Goal: Information Seeking & Learning: Learn about a topic

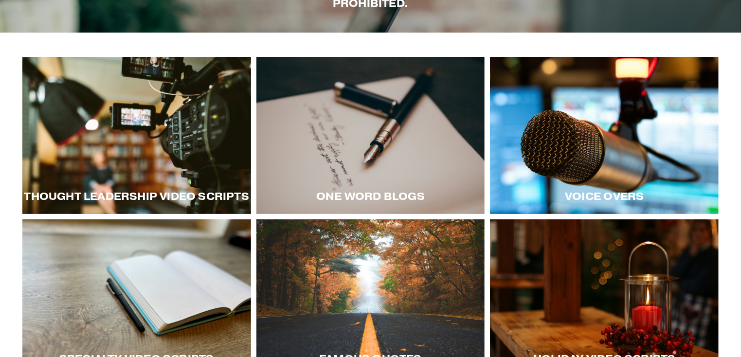
scroll to position [132, 0]
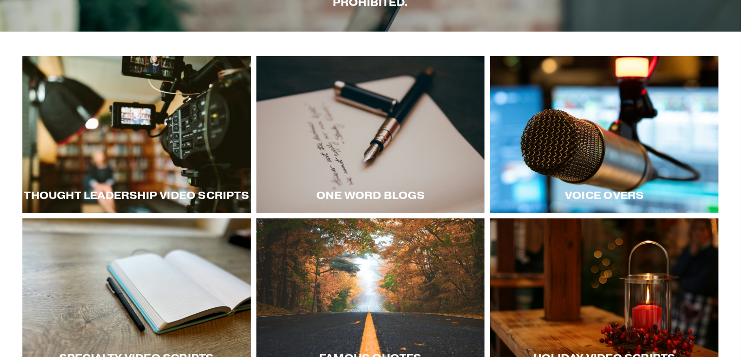
click at [160, 139] on div at bounding box center [136, 134] width 229 height 157
click at [573, 138] on div at bounding box center [604, 134] width 229 height 157
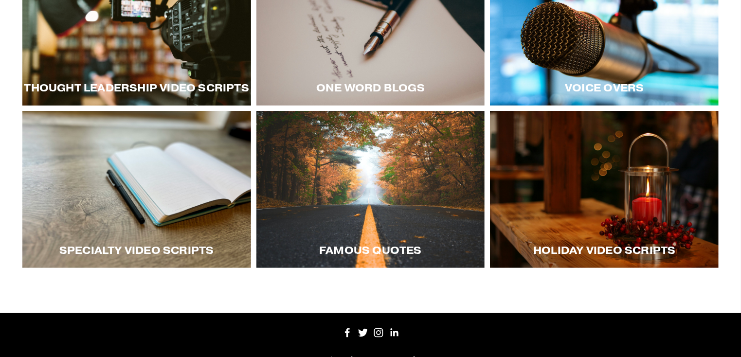
scroll to position [241, 0]
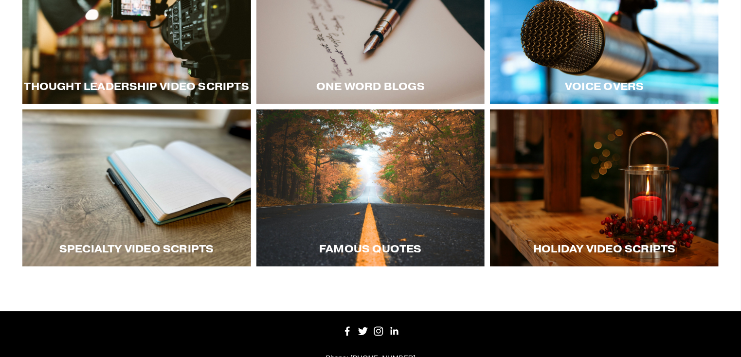
click at [178, 173] on div at bounding box center [136, 187] width 229 height 157
click at [573, 184] on div at bounding box center [604, 187] width 229 height 157
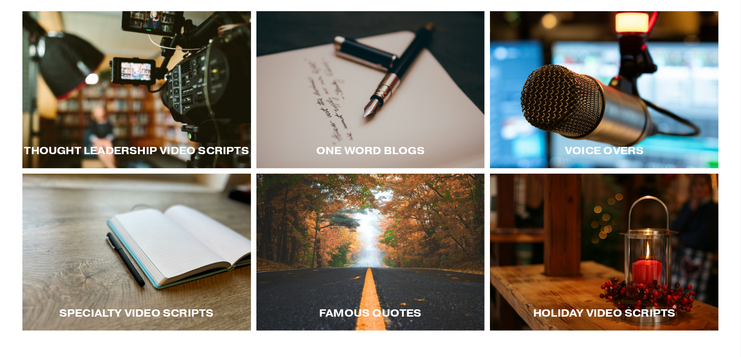
scroll to position [178, 0]
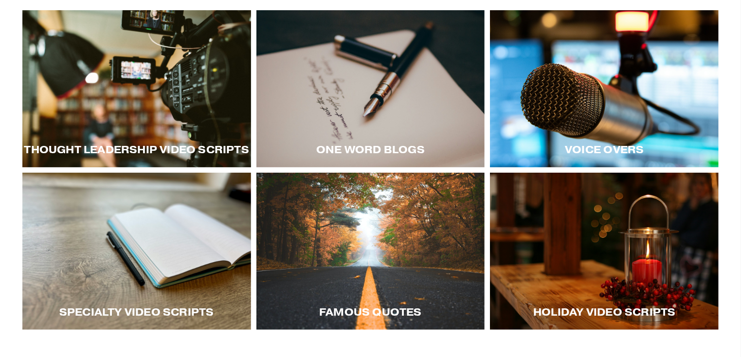
click at [419, 102] on div at bounding box center [370, 88] width 229 height 157
click at [416, 262] on div at bounding box center [370, 251] width 229 height 157
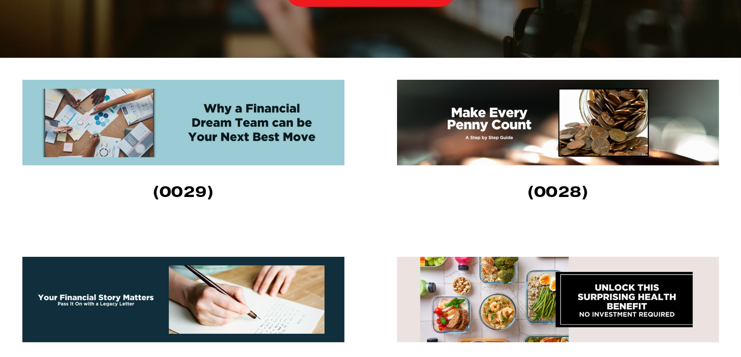
scroll to position [291, 0]
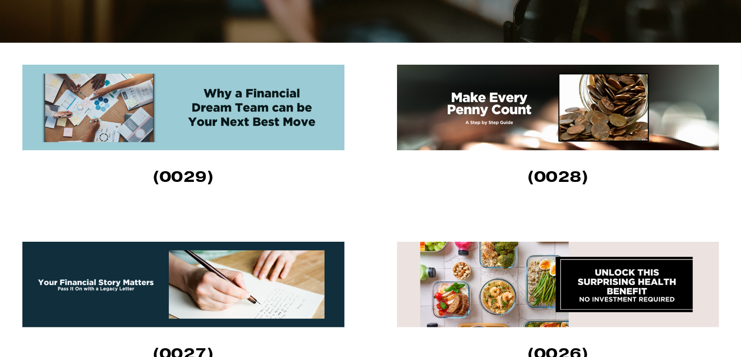
click at [223, 112] on img at bounding box center [183, 108] width 322 height 86
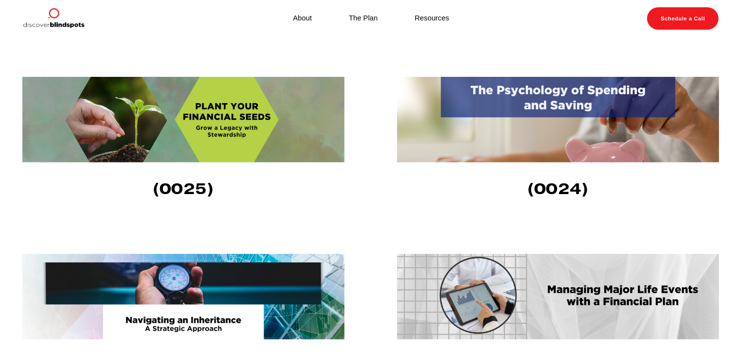
scroll to position [629, 0]
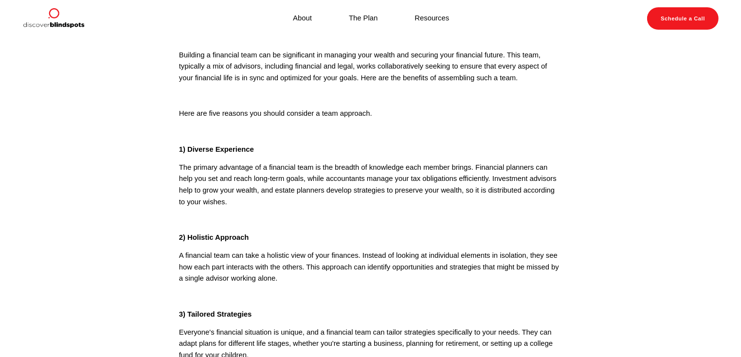
scroll to position [70, 0]
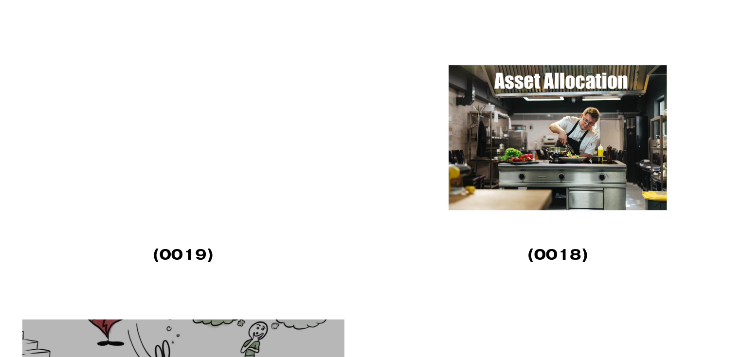
scroll to position [1596, 0]
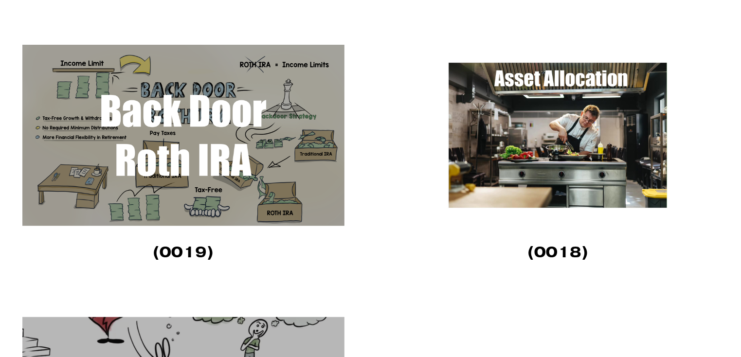
click at [567, 130] on img at bounding box center [558, 135] width 322 height 181
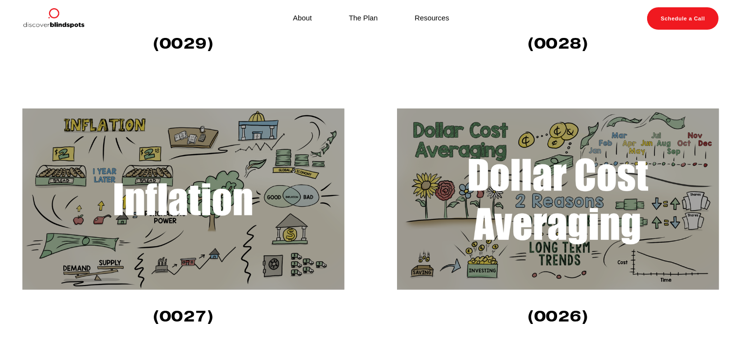
scroll to position [441, 0]
click at [500, 183] on img at bounding box center [558, 199] width 322 height 181
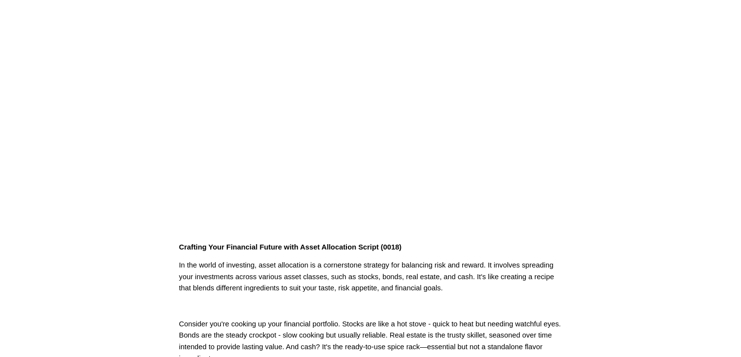
scroll to position [60, 0]
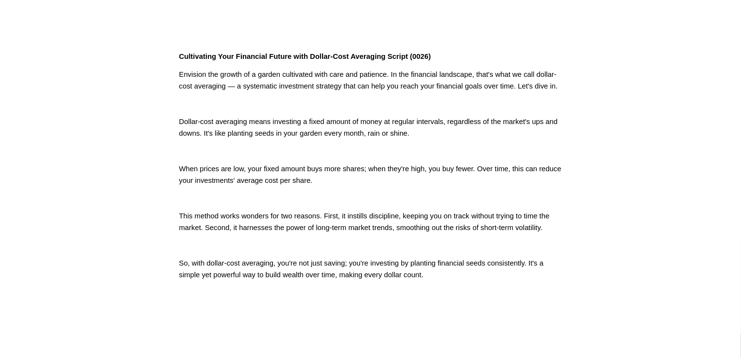
scroll to position [248, 0]
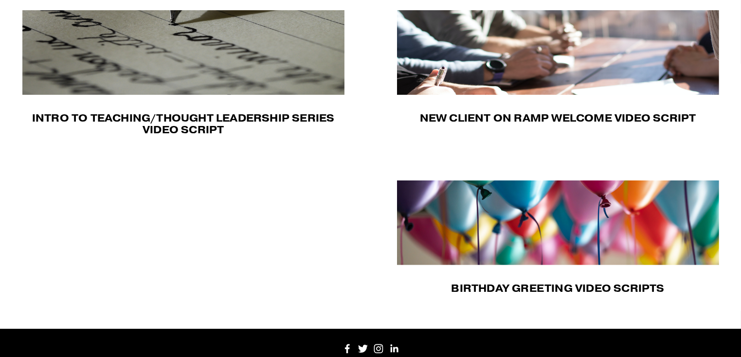
scroll to position [310, 0]
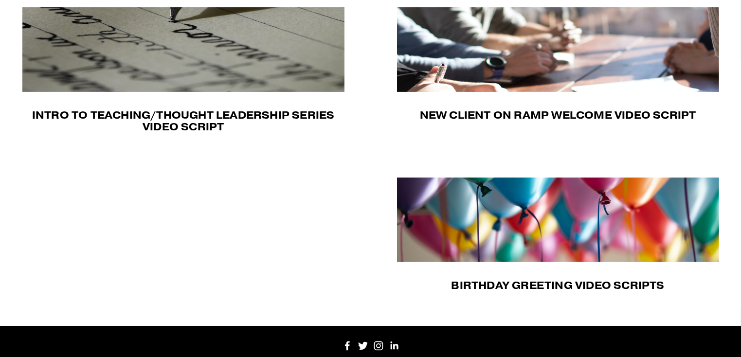
click at [550, 43] on img at bounding box center [558, 49] width 322 height 85
click at [618, 219] on img at bounding box center [558, 220] width 322 height 85
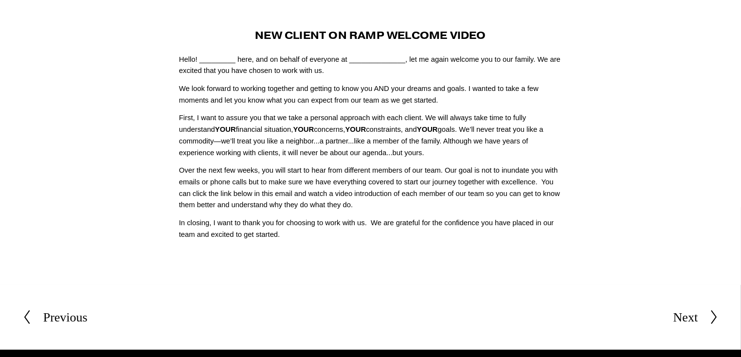
scroll to position [41, 0]
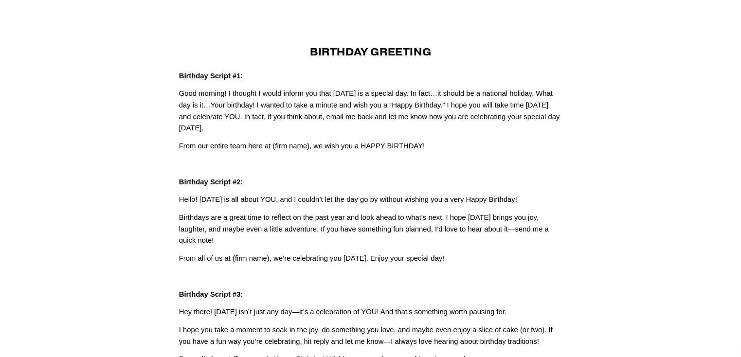
scroll to position [19, 0]
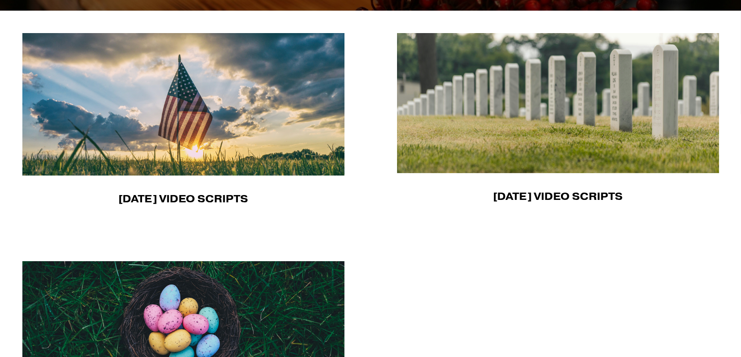
scroll to position [259, 0]
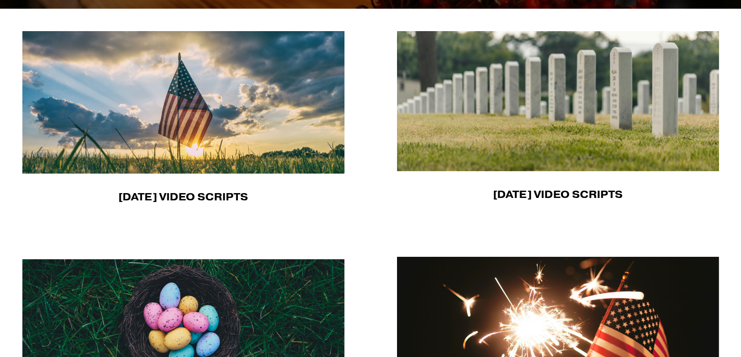
click at [211, 108] on img at bounding box center [183, 102] width 323 height 143
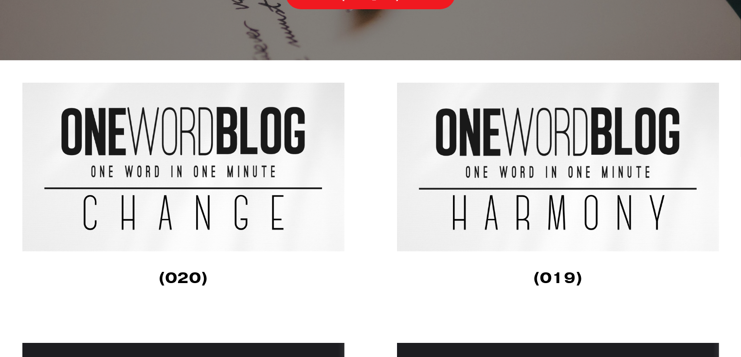
scroll to position [215, 0]
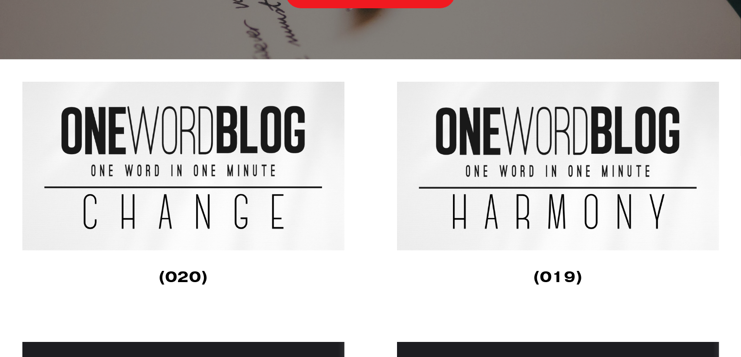
click at [489, 151] on img at bounding box center [558, 166] width 322 height 169
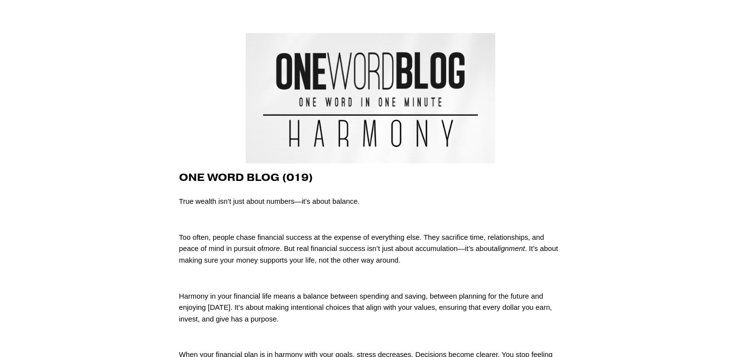
scroll to position [33, 0]
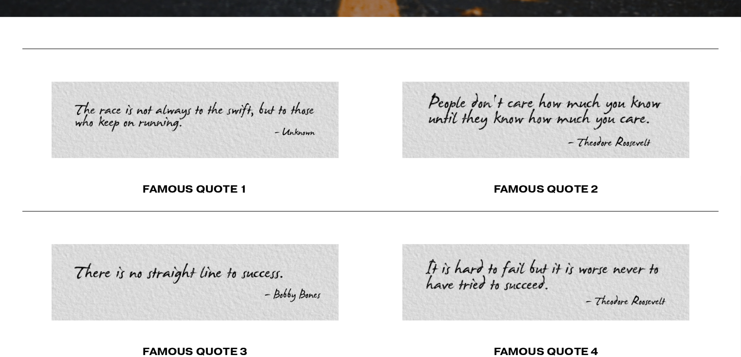
scroll to position [319, 0]
